Goal: Navigation & Orientation: Find specific page/section

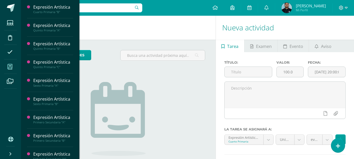
click at [13, 68] on span at bounding box center [10, 67] width 12 height 12
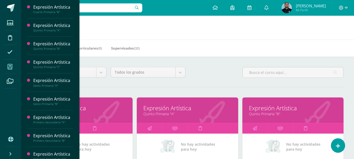
click at [154, 34] on h1 "Mis cursos" at bounding box center [187, 28] width 320 height 24
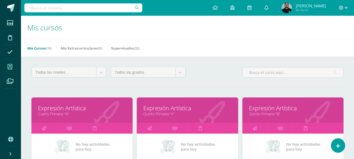
click at [12, 65] on icon at bounding box center [10, 66] width 5 height 5
